Goal: Information Seeking & Learning: Check status

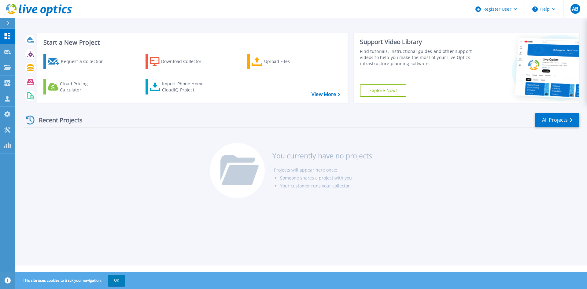
click at [139, 11] on header "Register User Help AB Dell User Anjeneya Bheemaraya Anjeneya.Bheemaraya@dell.co…" at bounding box center [293, 9] width 587 height 18
click at [217, 9] on header "Register User Help AB Dell User Anjeneya Bheemaraya Anjeneya.Bheemaraya@dell.co…" at bounding box center [293, 9] width 587 height 18
click at [77, 61] on div "Request a Collection" at bounding box center [85, 61] width 49 height 12
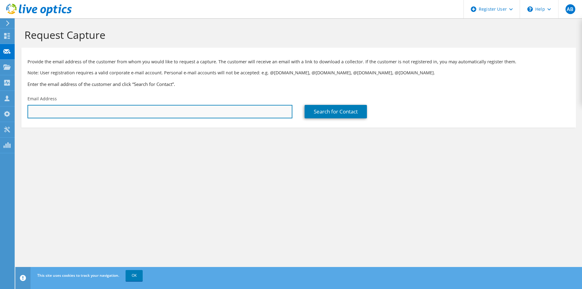
drag, startPoint x: 70, startPoint y: 111, endPoint x: 74, endPoint y: 111, distance: 3.7
click at [70, 111] on input "text" at bounding box center [160, 111] width 265 height 13
paste input "12345678"
type input "12345678"
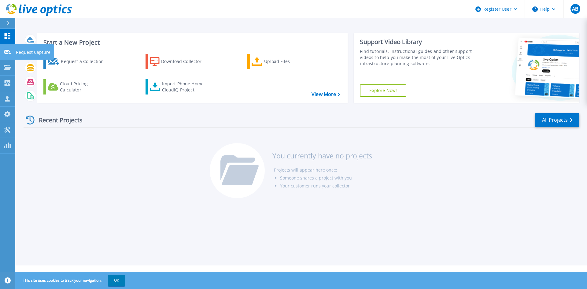
click at [5, 52] on icon at bounding box center [7, 52] width 7 height 5
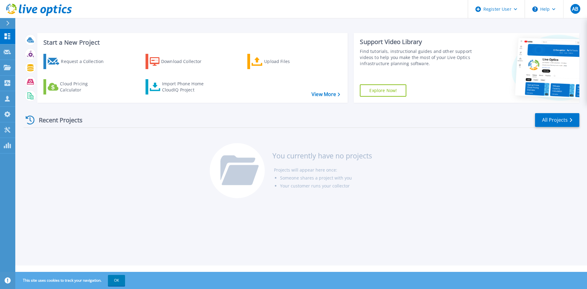
click at [98, 28] on div "Start a New Project Request a Collection Download Collector Upload Files Cloud …" at bounding box center [302, 67] width 556 height 79
click at [320, 94] on link "View More" at bounding box center [326, 94] width 28 height 6
click at [478, 10] on icon at bounding box center [478, 9] width 6 height 6
click at [390, 15] on header "Register User Help AB Dell User Anjeneya Bheemaraya Anjeneya.Bheemaraya@dell.co…" at bounding box center [293, 9] width 587 height 18
click at [7, 36] on icon at bounding box center [7, 36] width 7 height 6
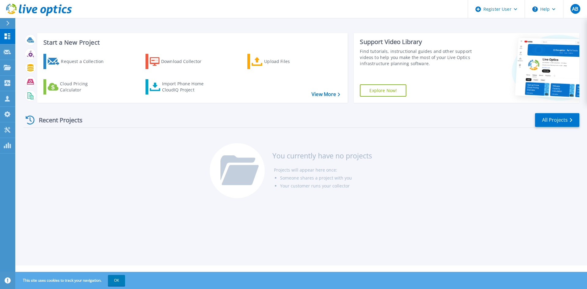
click at [29, 120] on icon at bounding box center [30, 120] width 9 height 9
click at [51, 123] on div "Recent Projects" at bounding box center [57, 120] width 67 height 15
click at [62, 120] on div "Recent Projects" at bounding box center [57, 120] width 67 height 15
click at [4, 116] on icon at bounding box center [7, 114] width 7 height 6
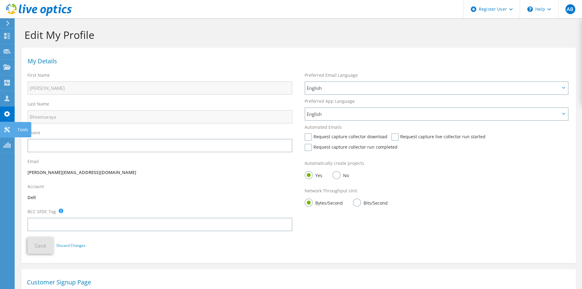
click at [7, 129] on use at bounding box center [7, 130] width 6 height 6
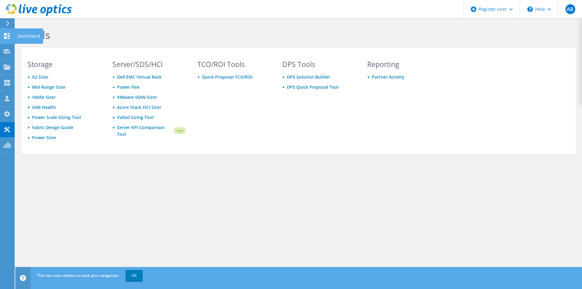
click at [8, 37] on use at bounding box center [7, 36] width 6 height 6
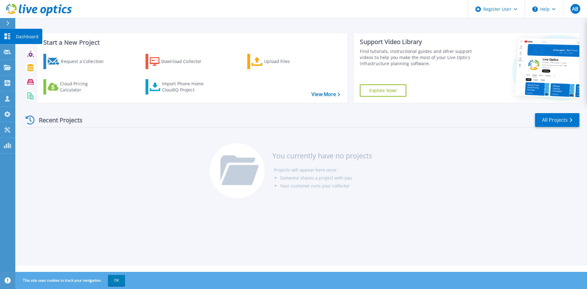
click at [2, 35] on link "Dashboard Dashboard" at bounding box center [7, 37] width 15 height 16
click at [167, 66] on div "Download Collector" at bounding box center [185, 61] width 49 height 12
click at [266, 60] on div "Upload Files" at bounding box center [288, 61] width 49 height 12
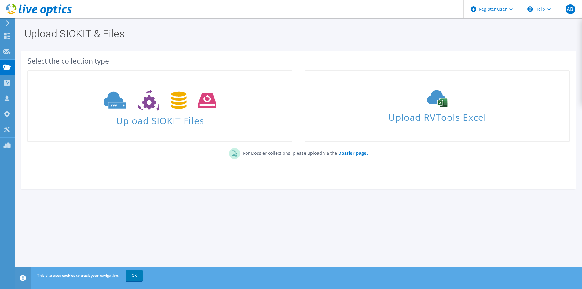
click at [6, 23] on icon at bounding box center [8, 23] width 5 height 6
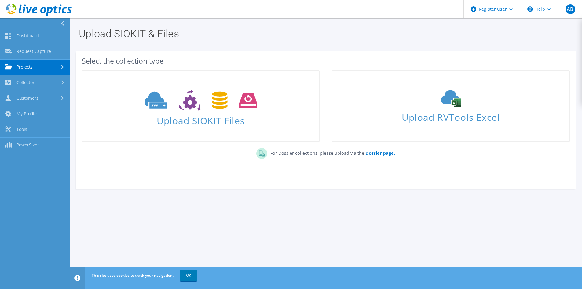
click at [27, 67] on link "Projects" at bounding box center [35, 68] width 70 height 16
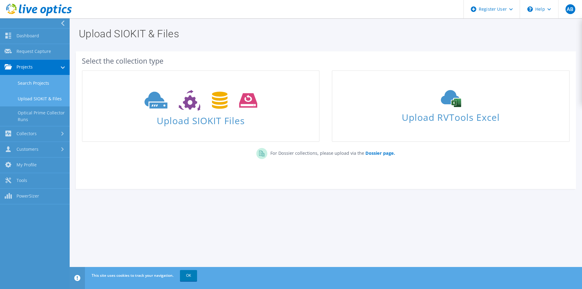
click at [27, 83] on link "Search Projects" at bounding box center [35, 83] width 70 height 16
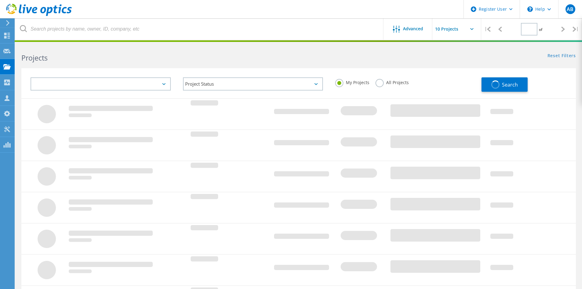
type input "1"
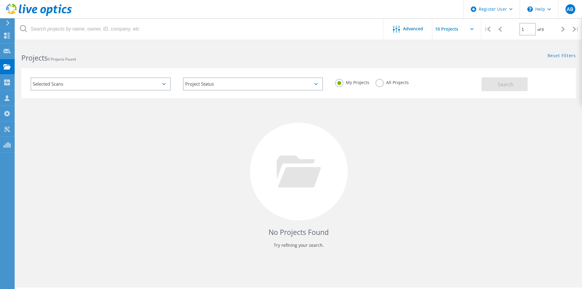
click at [86, 83] on div "Selected Scans" at bounding box center [101, 83] width 140 height 13
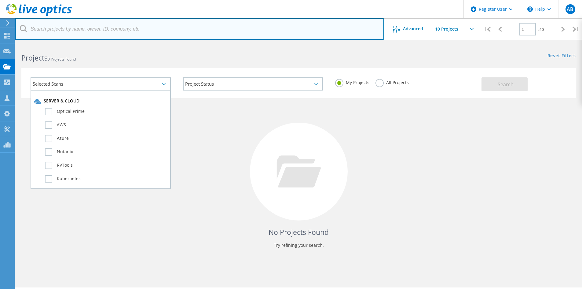
click at [69, 28] on input "text" at bounding box center [199, 28] width 369 height 21
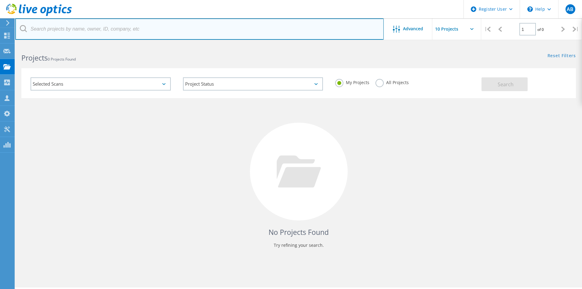
paste input "12345678"
type input "12345678"
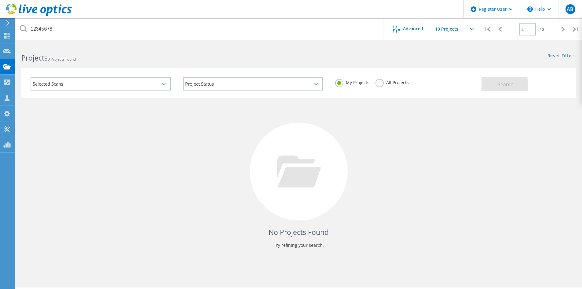
click at [305, 68] on div "Selected Scans Project Status In Progress Complete Published Anonymous Archived…" at bounding box center [298, 80] width 567 height 38
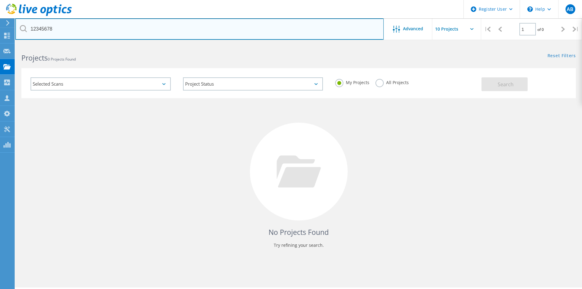
click at [71, 28] on input "12345678" at bounding box center [199, 28] width 369 height 21
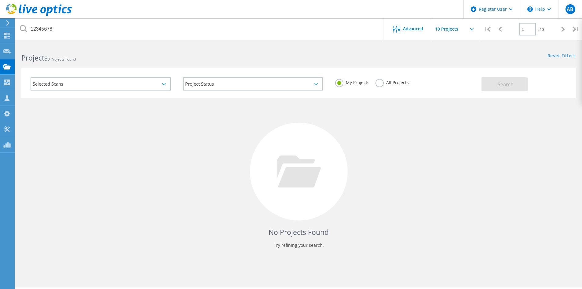
click at [22, 28] on icon at bounding box center [23, 28] width 7 height 7
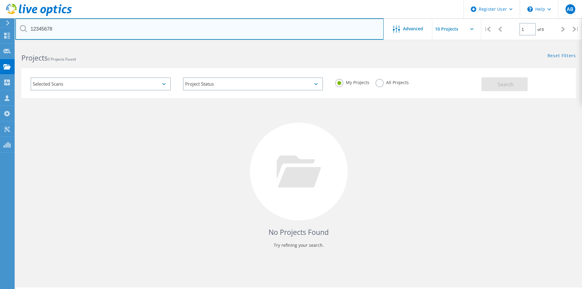
click at [69, 28] on input "12345678" at bounding box center [199, 28] width 369 height 21
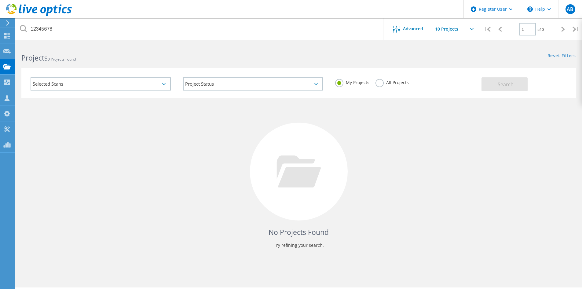
click at [158, 83] on div "Selected Scans" at bounding box center [101, 83] width 140 height 13
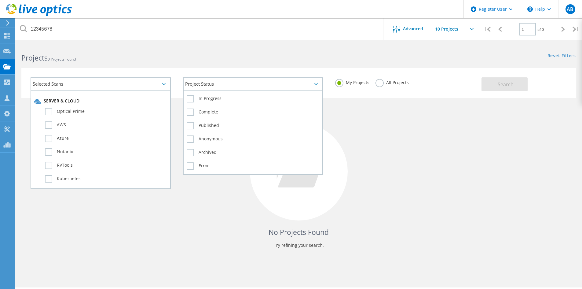
click at [205, 90] on div "Project Status In Progress Complete Published Anonymous Archived Error" at bounding box center [253, 83] width 140 height 13
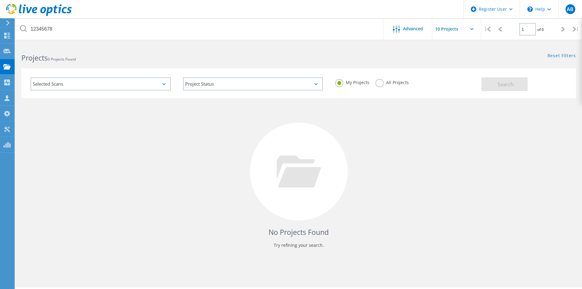
click at [149, 124] on div "No Projects Found Try refining your search." at bounding box center [298, 177] width 555 height 158
click at [158, 82] on div "Selected Scans" at bounding box center [101, 83] width 140 height 13
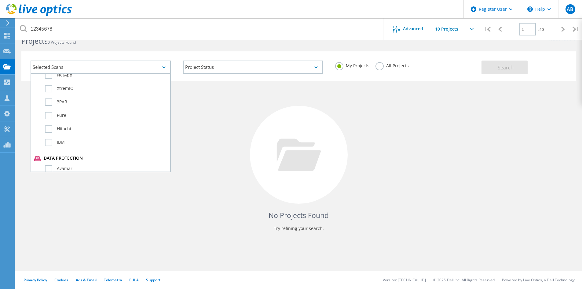
scroll to position [430, 0]
click at [279, 130] on div at bounding box center [299, 155] width 98 height 98
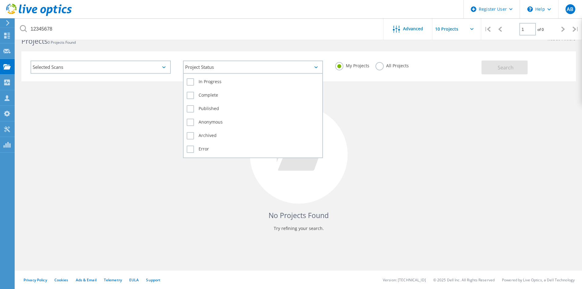
click at [271, 68] on div "Project Status" at bounding box center [253, 67] width 140 height 13
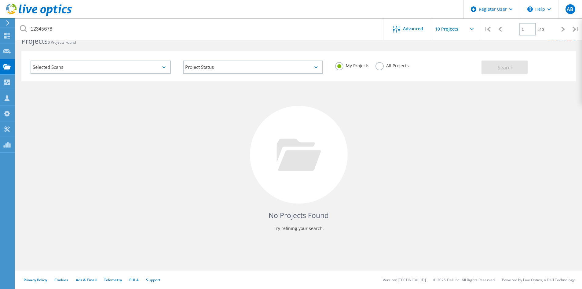
click at [374, 78] on div "My Projects All Projects" at bounding box center [405, 66] width 153 height 24
click at [379, 66] on label "All Projects" at bounding box center [392, 65] width 33 height 6
click at [0, 0] on input "All Projects" at bounding box center [0, 0] width 0 height 0
click at [504, 70] on span "Search" at bounding box center [506, 67] width 16 height 7
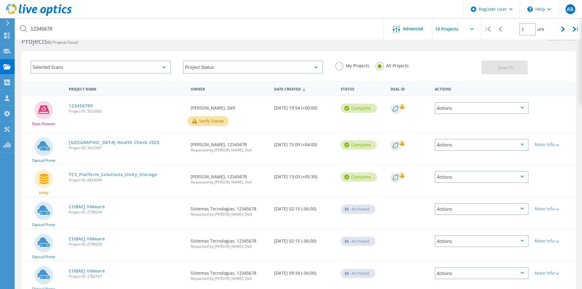
scroll to position [0, 0]
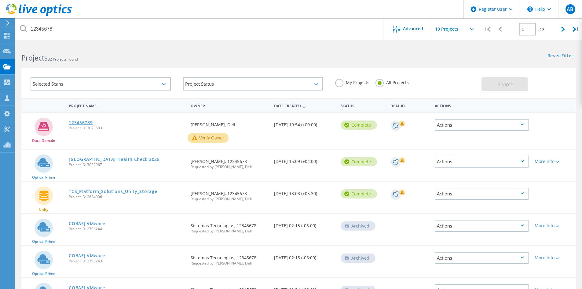
click at [84, 122] on link "123456789" at bounding box center [81, 122] width 24 height 4
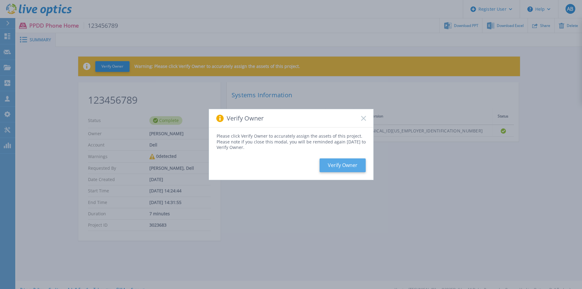
click at [326, 166] on button "Verify Owner" at bounding box center [343, 165] width 46 height 14
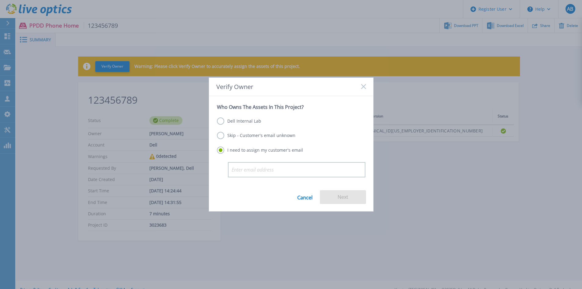
click at [365, 85] on rect at bounding box center [363, 86] width 5 height 5
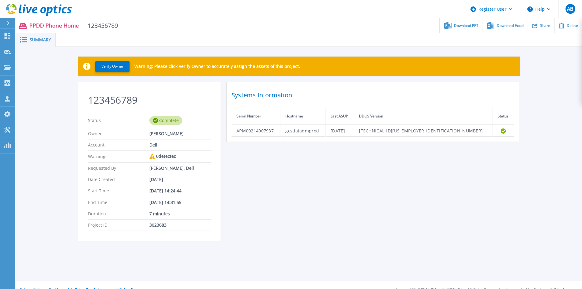
click at [37, 40] on span "Summary" at bounding box center [40, 40] width 21 height 4
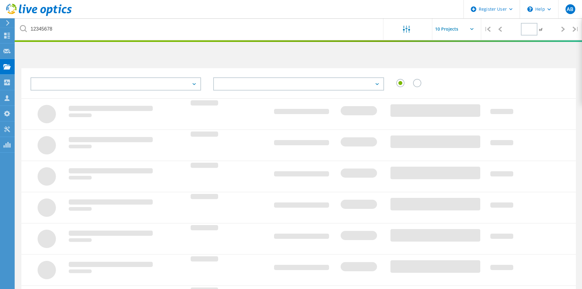
type input "1"
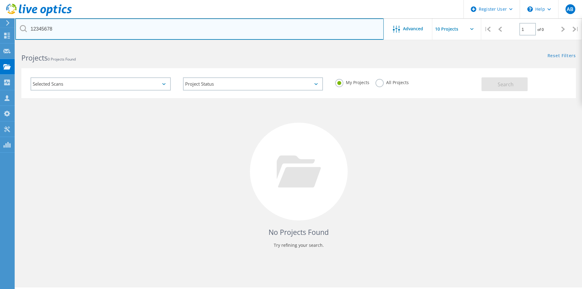
click at [63, 34] on input "12345678" at bounding box center [199, 28] width 369 height 21
drag, startPoint x: 57, startPoint y: 29, endPoint x: 2, endPoint y: 15, distance: 56.7
click at [2, 44] on div "Register User \n Help Explore Helpful Articles Contact Support AB Dell User [PE…" at bounding box center [291, 174] width 582 height 261
paste input "3087142"
type input "3087142"
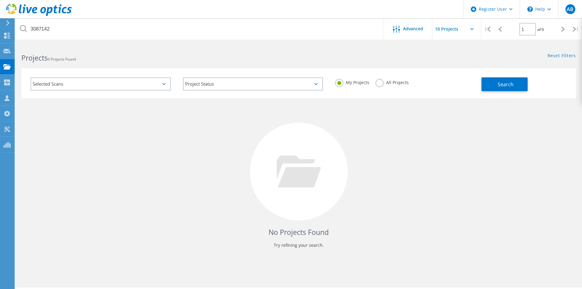
click at [383, 86] on div "All Projects" at bounding box center [392, 83] width 33 height 9
click at [380, 83] on label "All Projects" at bounding box center [392, 82] width 33 height 6
click at [0, 0] on input "All Projects" at bounding box center [0, 0] width 0 height 0
click at [509, 85] on span "Search" at bounding box center [506, 84] width 16 height 7
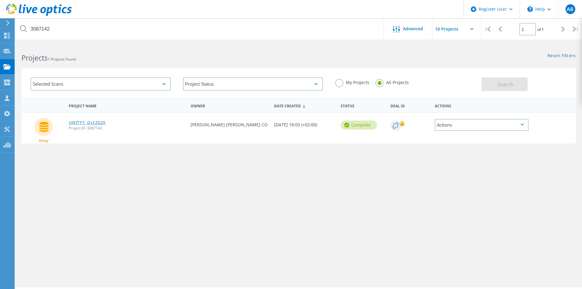
click at [84, 122] on link "UNITY1_Oct2025" at bounding box center [87, 122] width 37 height 4
